Goal: Navigation & Orientation: Find specific page/section

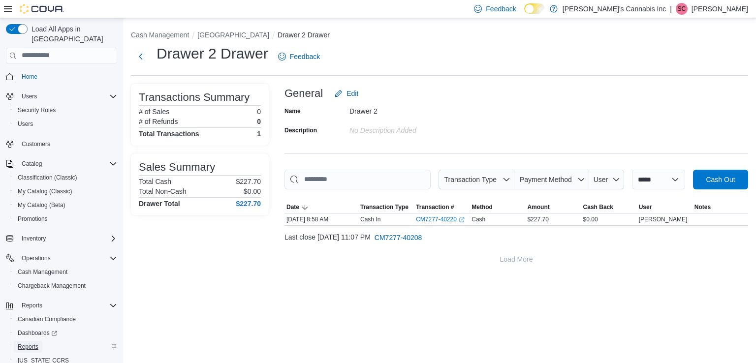
click at [25, 343] on span "Reports" at bounding box center [28, 347] width 21 height 8
